Goal: Task Accomplishment & Management: Use online tool/utility

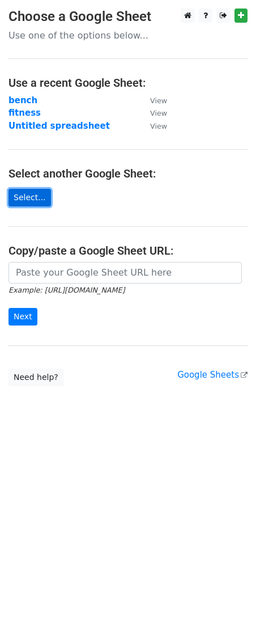
click at [26, 194] on link "Select..." at bounding box center [30, 198] width 43 height 18
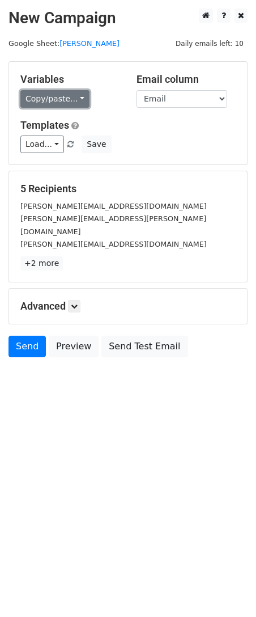
click at [74, 100] on link "Copy/paste..." at bounding box center [54, 99] width 69 height 18
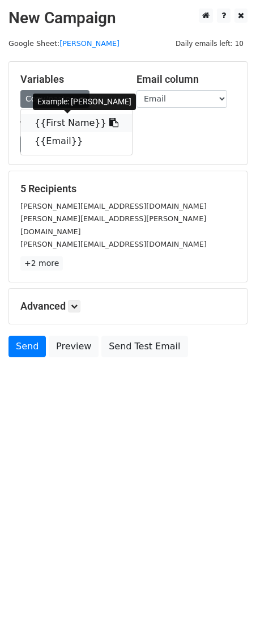
click at [110, 123] on icon at bounding box center [114, 122] width 9 height 9
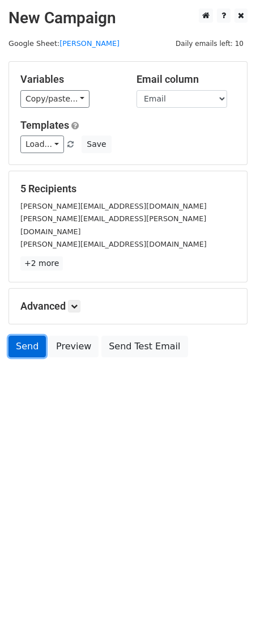
click at [23, 338] on link "Send" at bounding box center [27, 347] width 37 height 22
